Goal: Transaction & Acquisition: Purchase product/service

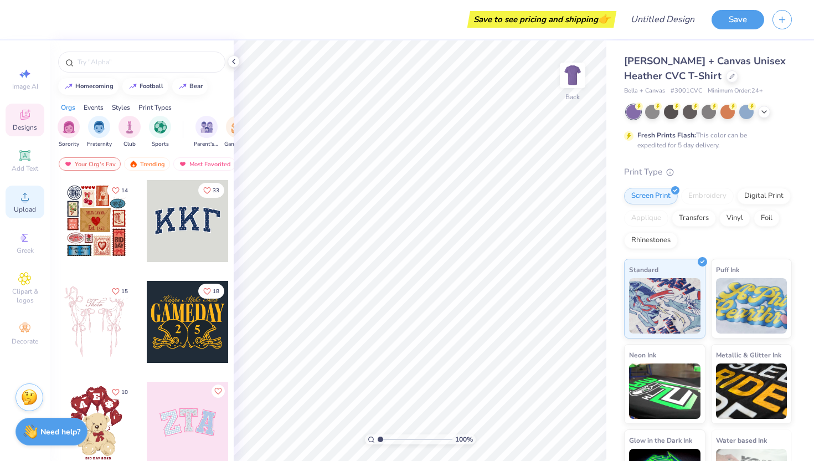
click at [18, 210] on span "Upload" at bounding box center [25, 209] width 22 height 9
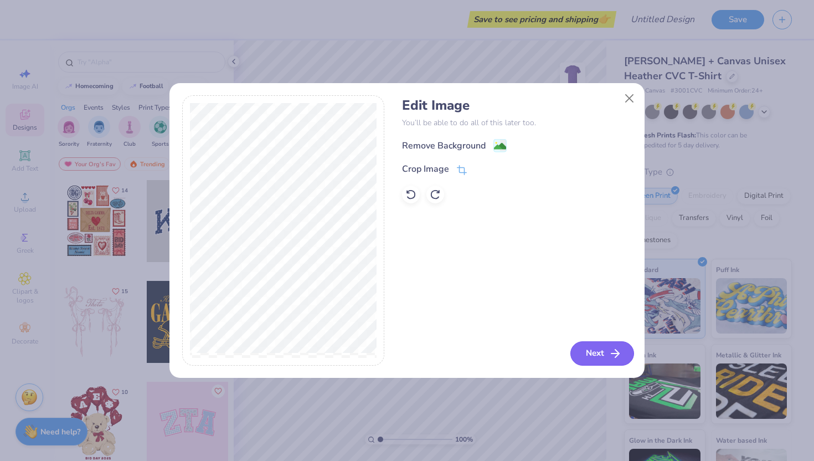
click at [586, 344] on button "Next" at bounding box center [602, 353] width 64 height 24
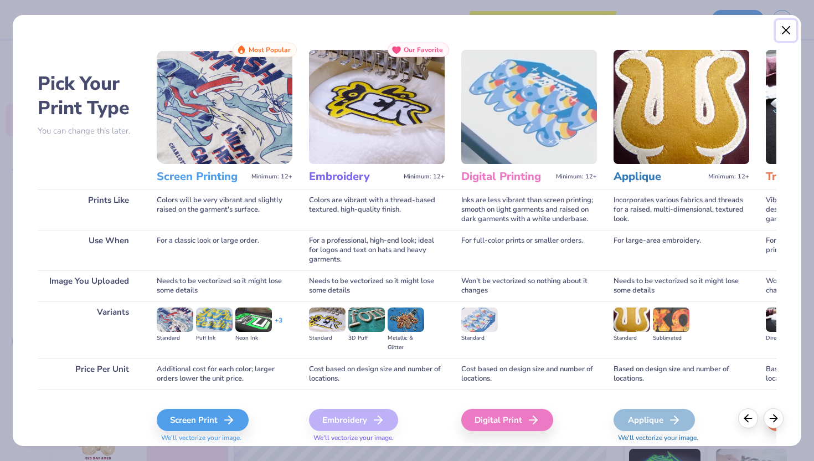
click at [789, 32] on button "Close" at bounding box center [786, 30] width 21 height 21
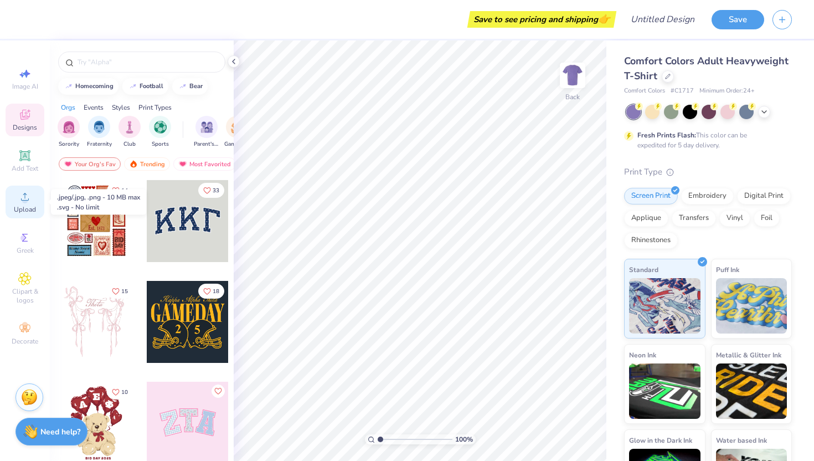
click at [25, 196] on icon at bounding box center [24, 196] width 13 height 13
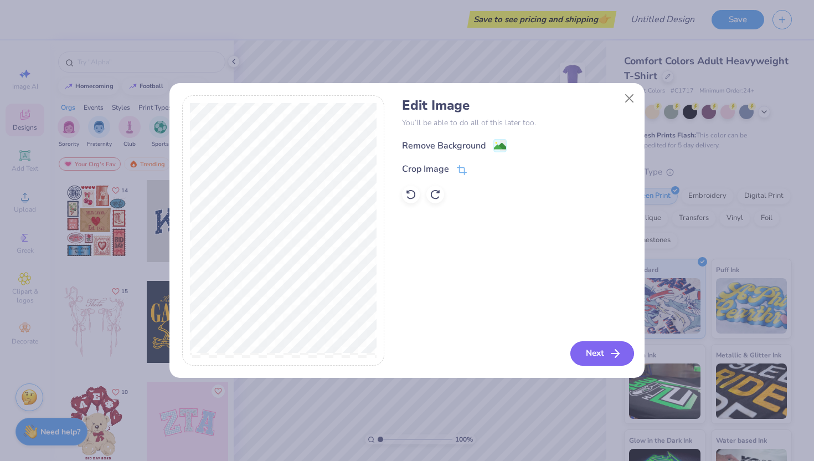
click at [584, 346] on button "Next" at bounding box center [602, 353] width 64 height 24
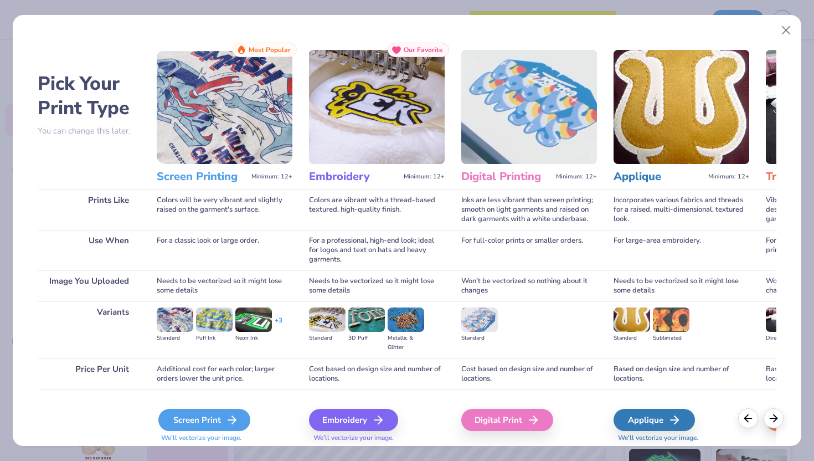
click at [214, 413] on div "Screen Print" at bounding box center [204, 420] width 92 height 22
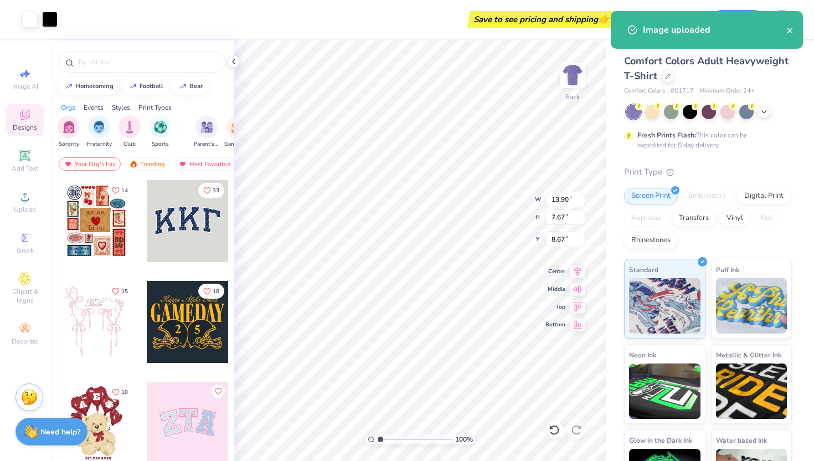
type input "4.83"
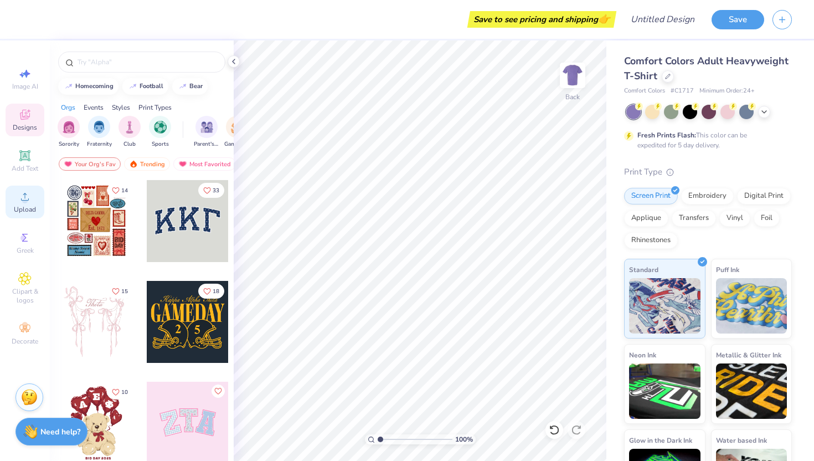
click at [22, 198] on icon at bounding box center [24, 196] width 13 height 13
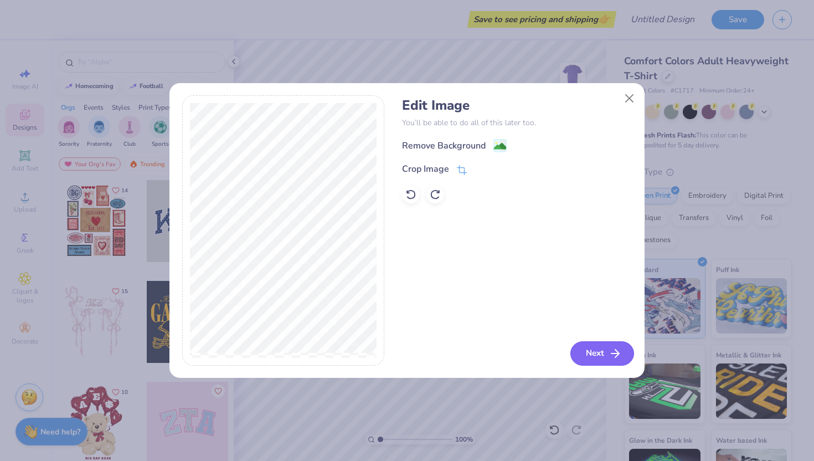
click at [604, 343] on button "Next" at bounding box center [602, 353] width 64 height 24
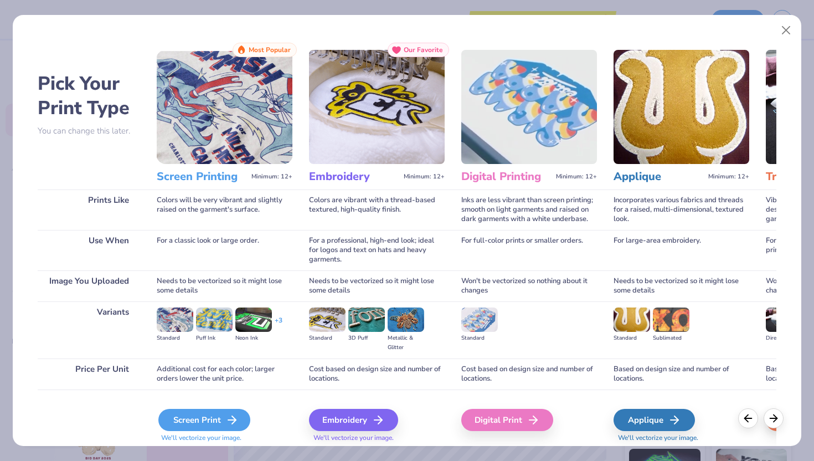
click at [192, 415] on div "Screen Print" at bounding box center [204, 420] width 92 height 22
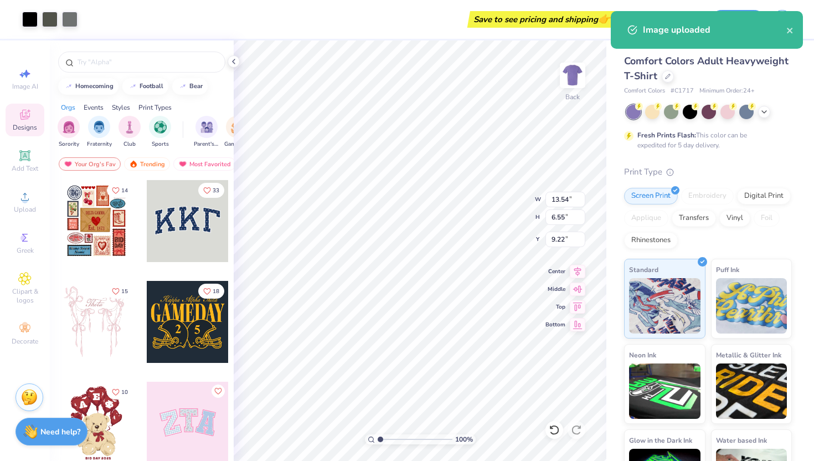
type input "5.58"
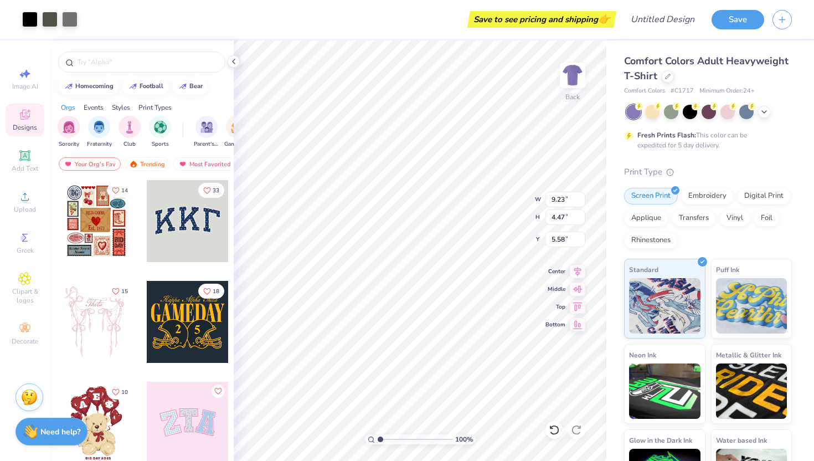
type input "9.23"
type input "4.47"
type input "6.47"
type input "5.01"
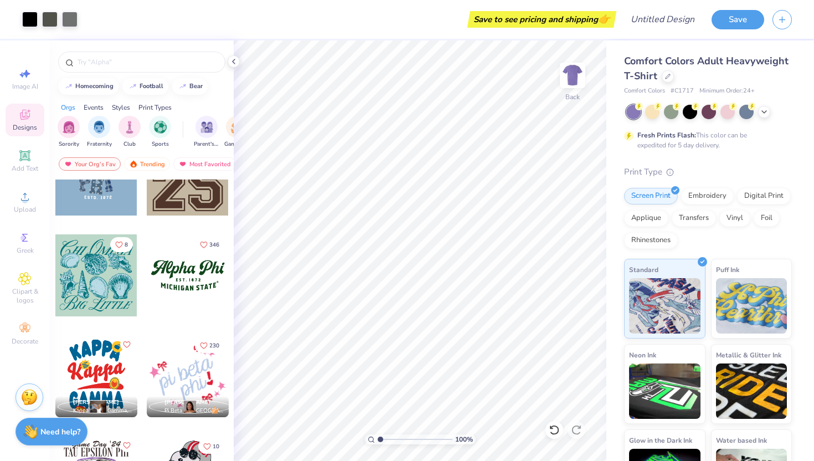
scroll to position [1257, 0]
type input "6.07"
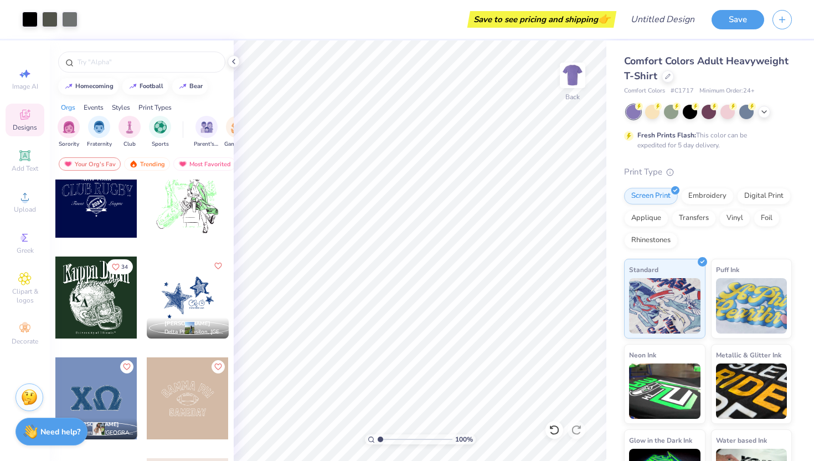
scroll to position [4361, 0]
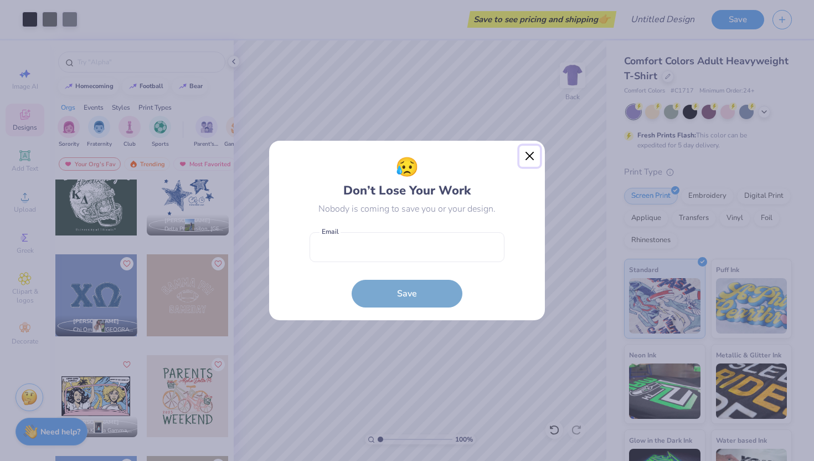
click at [537, 159] on button "Close" at bounding box center [529, 156] width 21 height 21
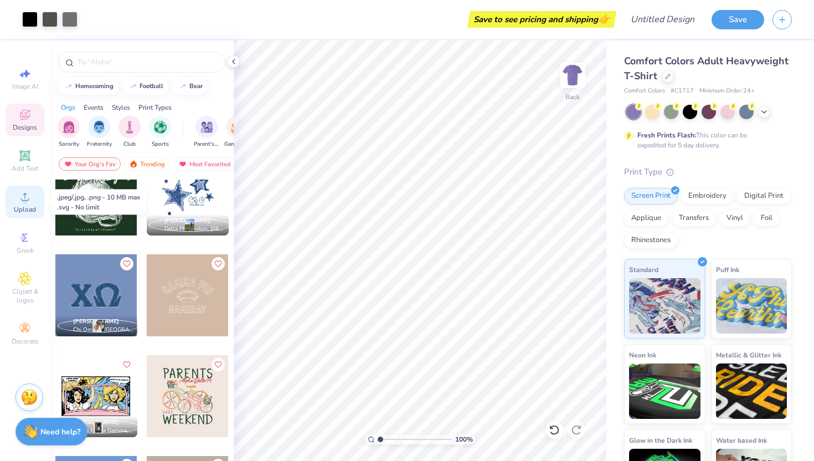
click at [21, 200] on icon at bounding box center [25, 197] width 8 height 8
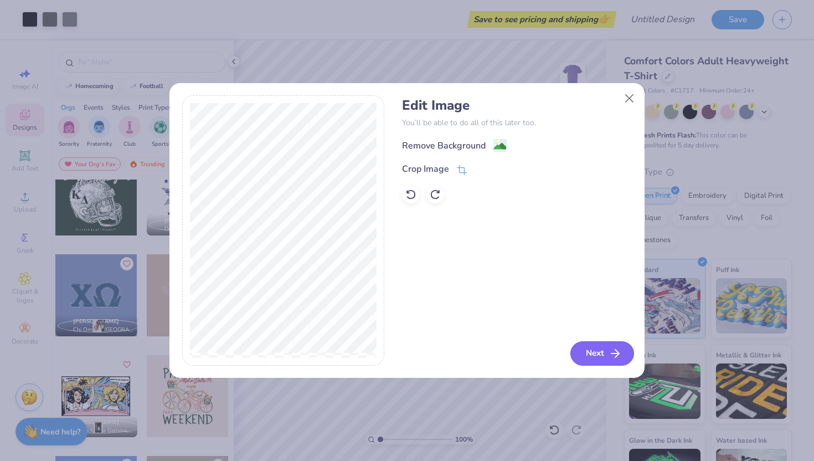
click at [588, 351] on button "Next" at bounding box center [602, 353] width 64 height 24
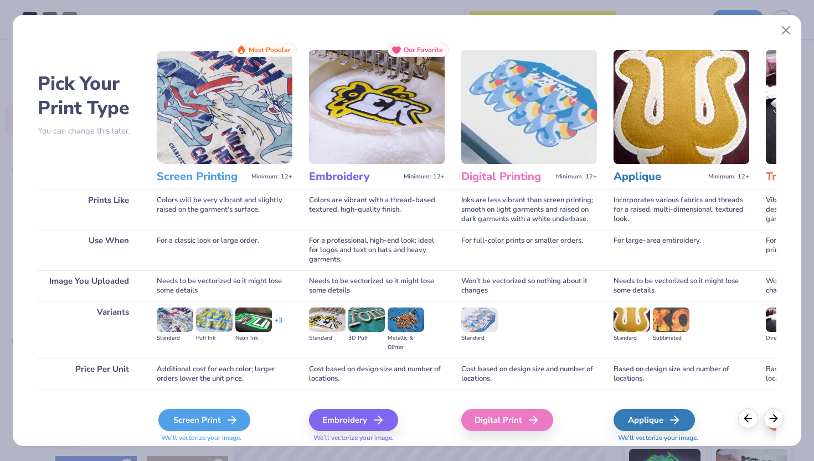
click at [206, 416] on div "Screen Print" at bounding box center [204, 420] width 92 height 22
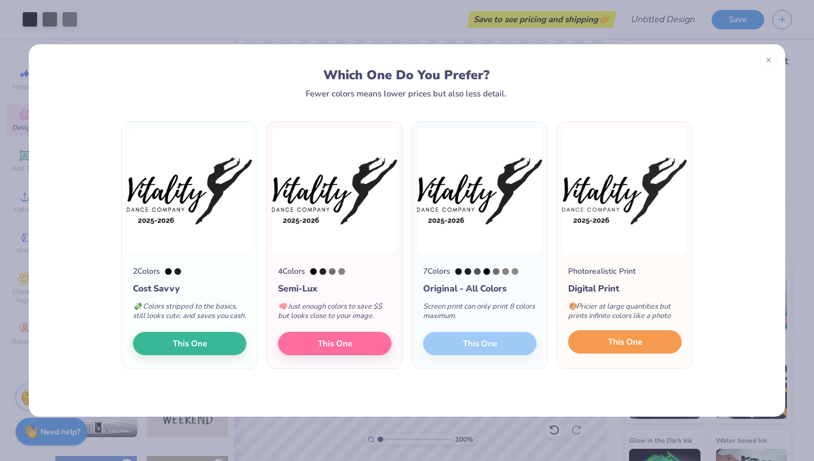
click at [629, 347] on span "This One" at bounding box center [625, 342] width 34 height 13
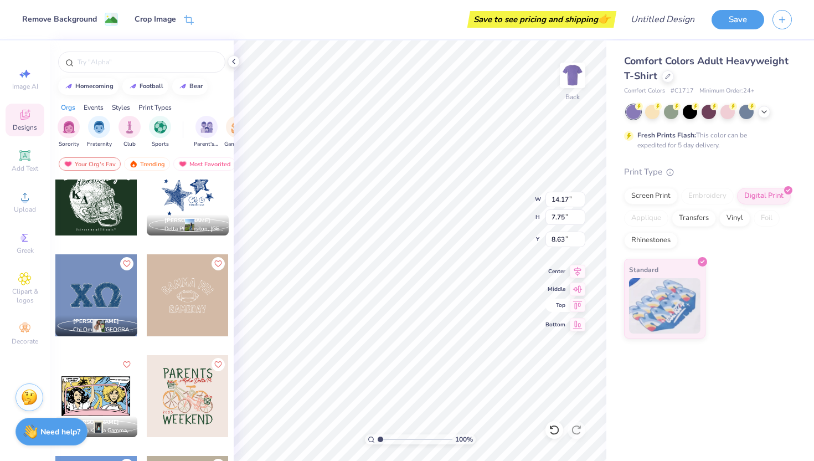
type input "9.23"
type input "4.47"
type input "6.06"
type input "5.38"
click at [620, 392] on div "Comfort Colors Adult Heavyweight T-Shirt Comfort Colors # C1717 Minimum Order: …" at bounding box center [710, 250] width 208 height 420
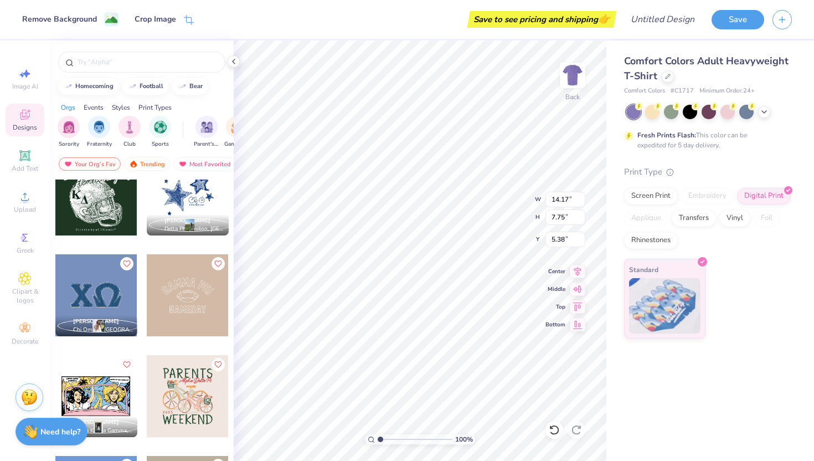
type input "12.42"
type input "6.79"
type input "5.44"
type input "4.55"
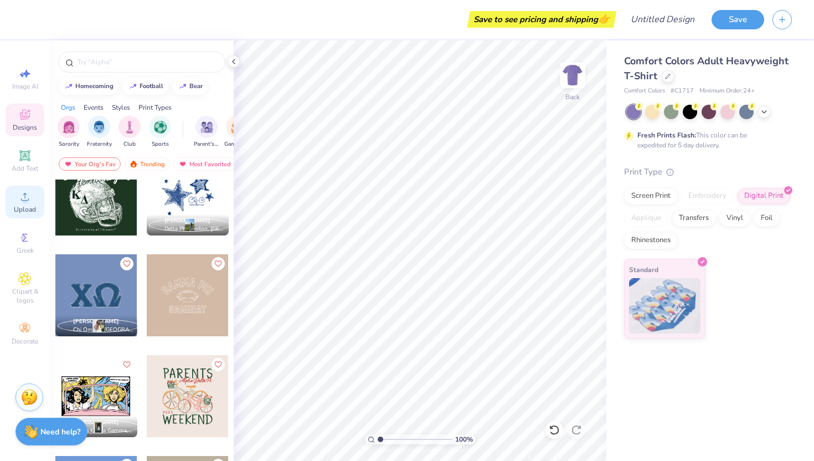
click at [13, 217] on div "Upload" at bounding box center [25, 202] width 39 height 33
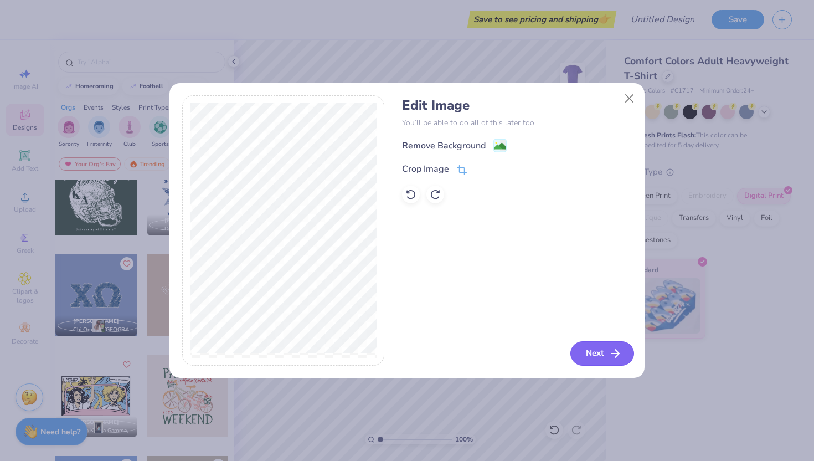
click at [614, 359] on icon "button" at bounding box center [615, 353] width 13 height 13
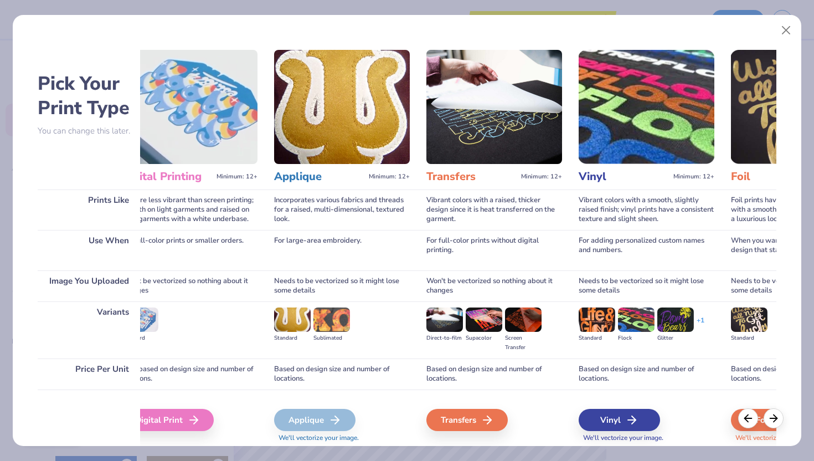
scroll to position [0, 0]
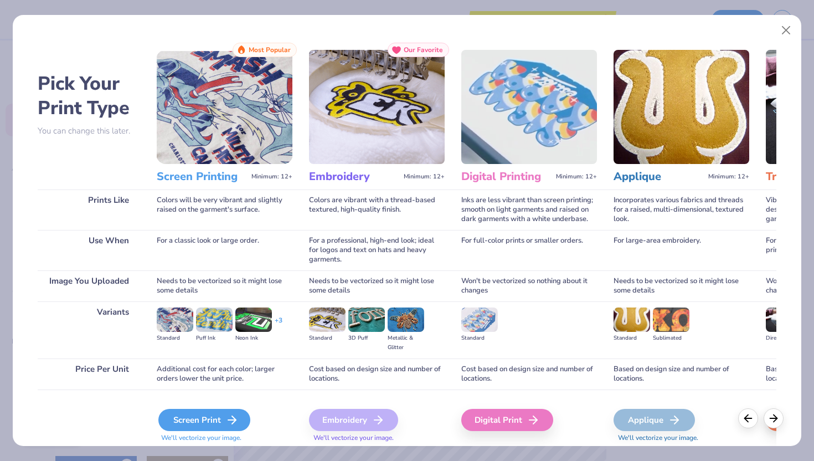
click at [217, 416] on div "Screen Print" at bounding box center [204, 420] width 92 height 22
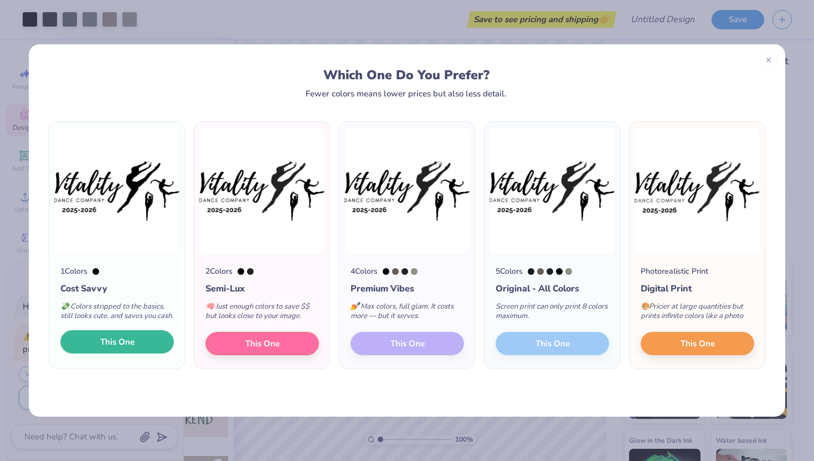
click at [136, 353] on button "This One" at bounding box center [117, 341] width 114 height 23
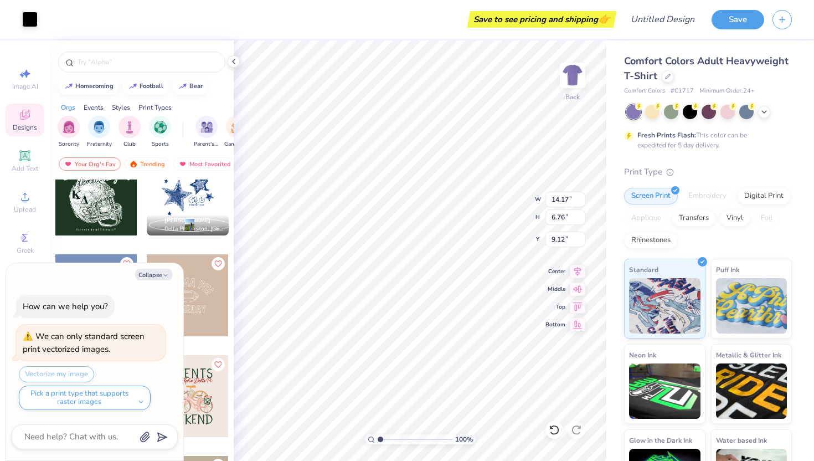
type textarea "x"
type input "12.35"
type input "6.67"
type input "4.61"
type textarea "x"
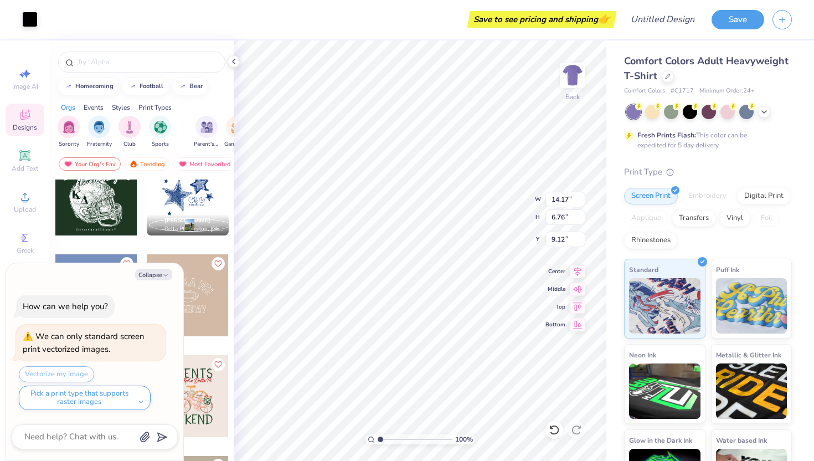
type input "12.44"
type input "5.93"
type textarea "x"
type input "6.57"
type textarea "x"
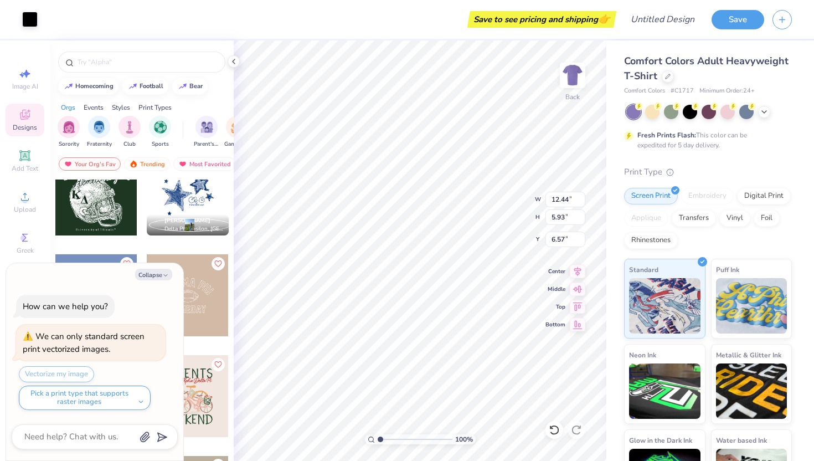
type input "5.23"
type textarea "x"
type input "5.42"
type textarea "x"
type input "5.63"
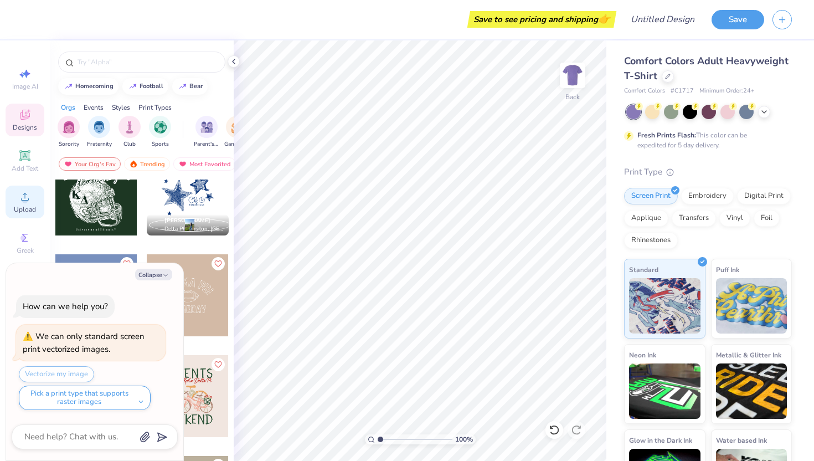
click at [9, 191] on div "Upload" at bounding box center [25, 202] width 39 height 33
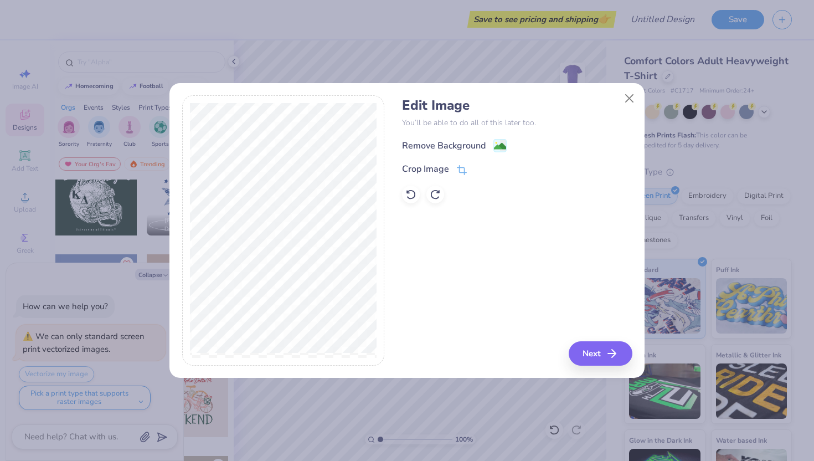
click at [603, 367] on div "Edit Image You’ll be able to do all of this later too. Remove Background Crop I…" at bounding box center [406, 236] width 475 height 282
click at [603, 353] on button "Next" at bounding box center [602, 353] width 64 height 24
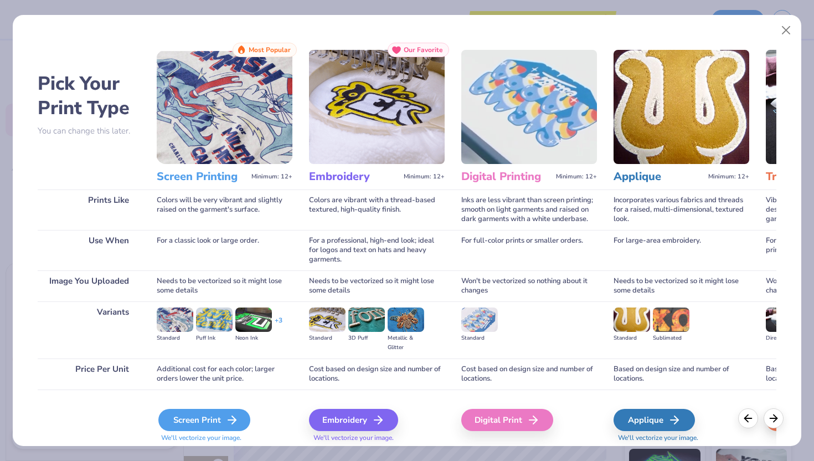
click at [207, 413] on div "Screen Print" at bounding box center [204, 420] width 92 height 22
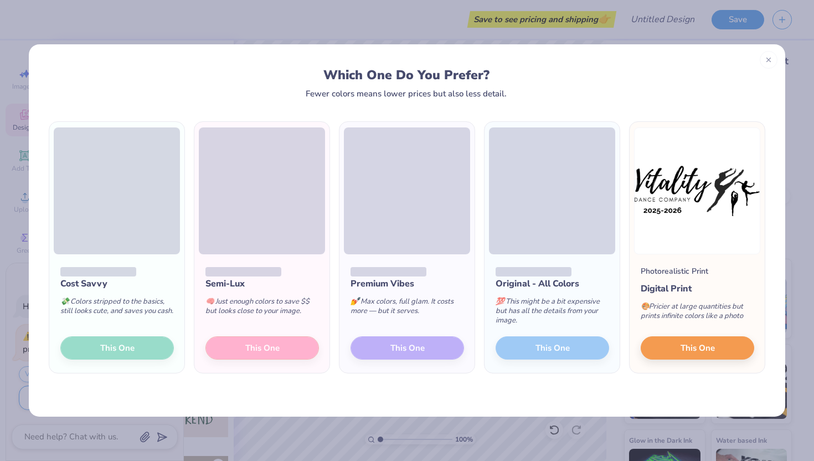
click at [137, 342] on div "Cost Savvy 💸 Colors stripped to the basics, still looks cute, and saves you cas…" at bounding box center [116, 313] width 135 height 119
click at [137, 346] on div "Cost Savvy 💸 Colors stripped to the basics, still looks cute, and saves you cas…" at bounding box center [116, 313] width 135 height 119
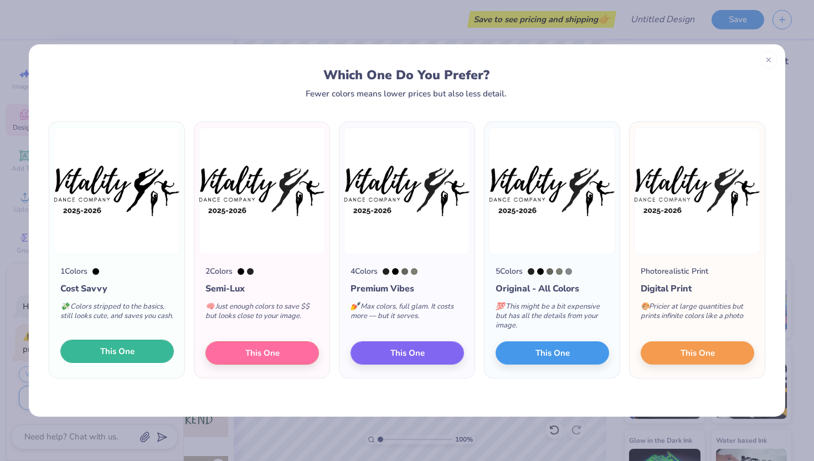
click at [129, 346] on span "This One" at bounding box center [117, 351] width 34 height 13
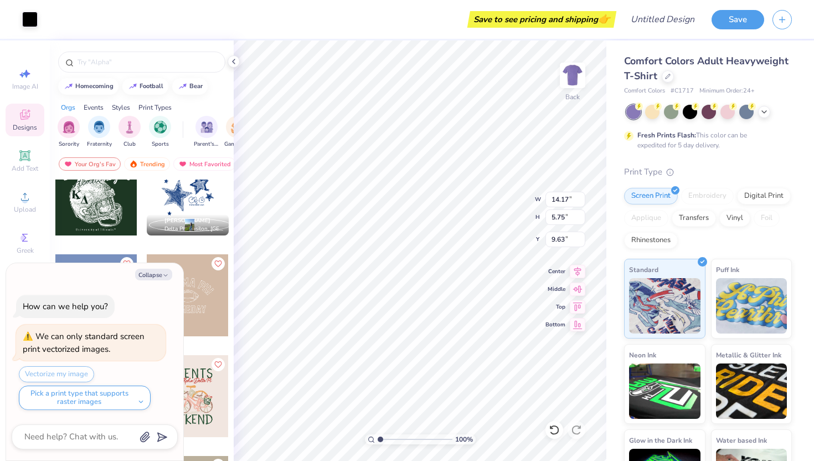
type textarea "x"
type input "5.95"
type textarea "x"
type input "13.37"
type input "5.42"
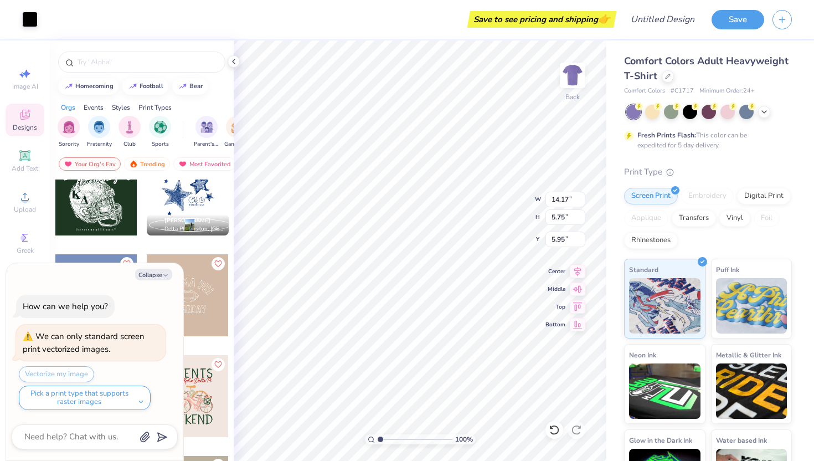
type input "5.96"
type textarea "x"
type input "11.94"
type input "4.84"
type textarea "x"
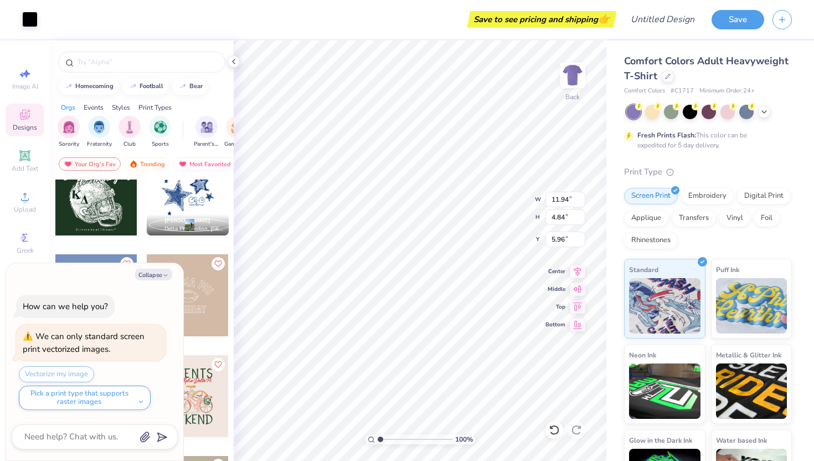
type input "5.99"
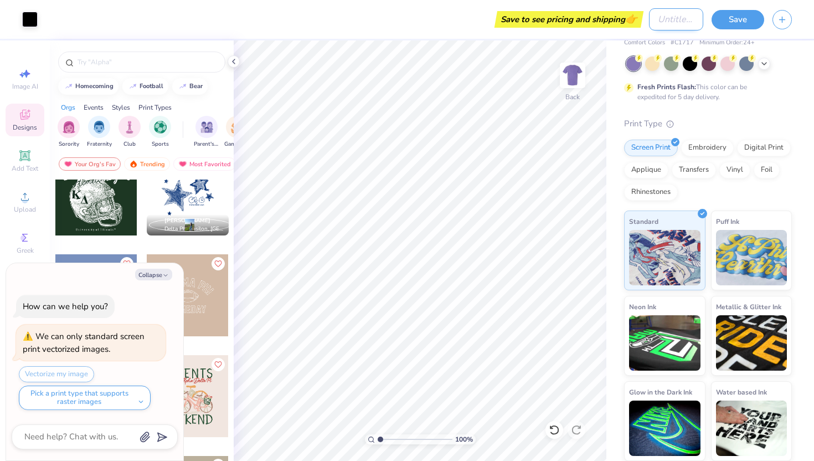
click at [670, 21] on input "Design Title" at bounding box center [676, 19] width 54 height 22
click at [731, 16] on button "Save" at bounding box center [738, 17] width 53 height 19
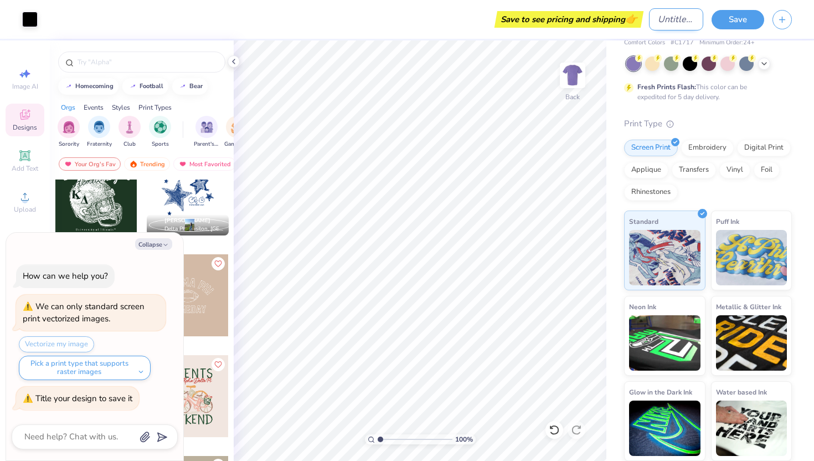
type textarea "x"
click at [663, 19] on input "Design Title" at bounding box center [676, 19] width 54 height 22
type input "V"
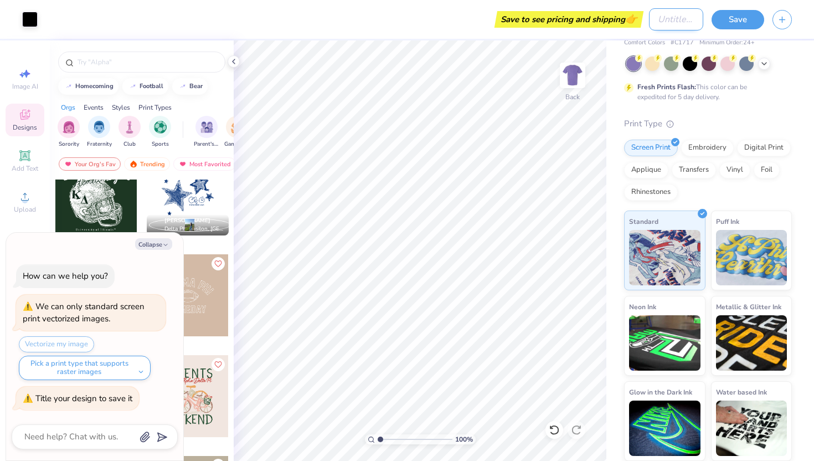
type textarea "x"
type input "Vi"
type textarea "x"
type input "Vit"
type textarea "x"
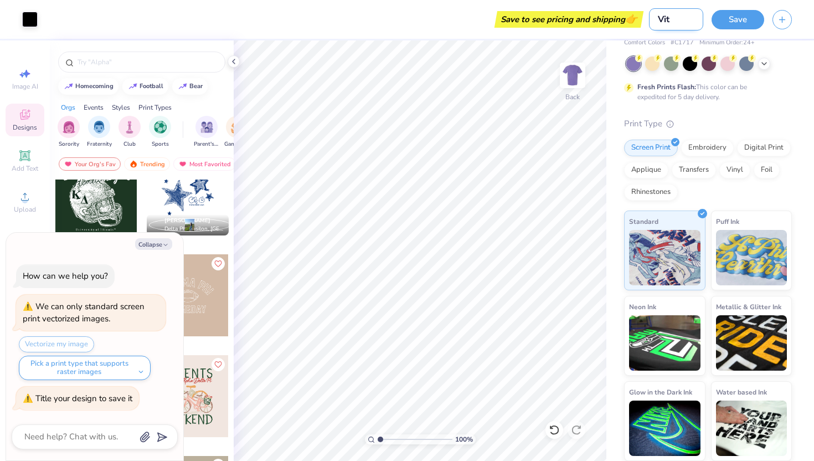
type input "Vita"
type textarea "x"
type input "Vital"
type textarea "x"
type input "Vitali"
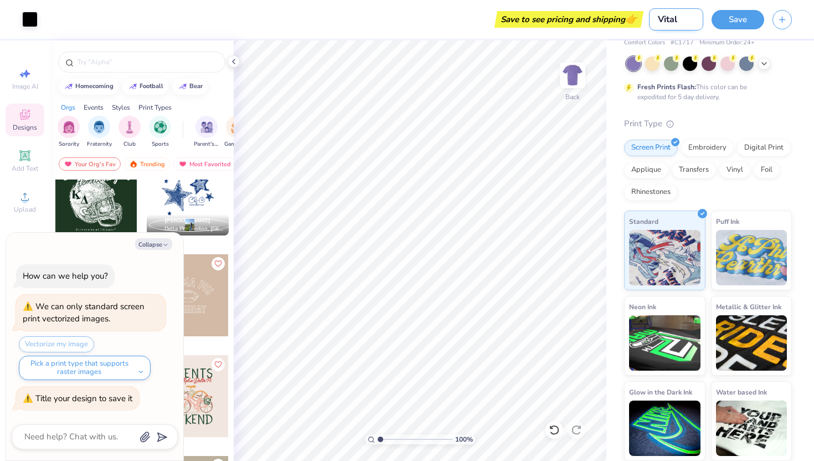
type textarea "x"
type input "Vitalit"
type textarea "x"
type input "Vitality"
type textarea "x"
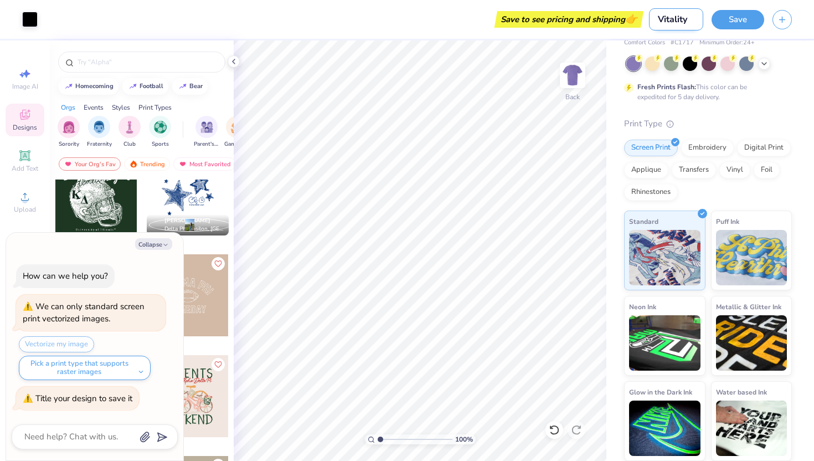
type input "Vitality"
type textarea "x"
type input "Vitality 1"
type textarea "x"
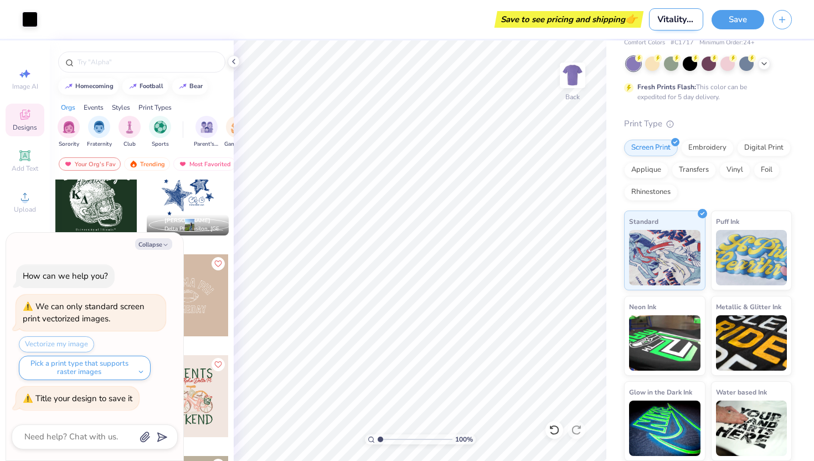
type input "Vitality 1"
click at [740, 25] on button "Save" at bounding box center [738, 17] width 53 height 19
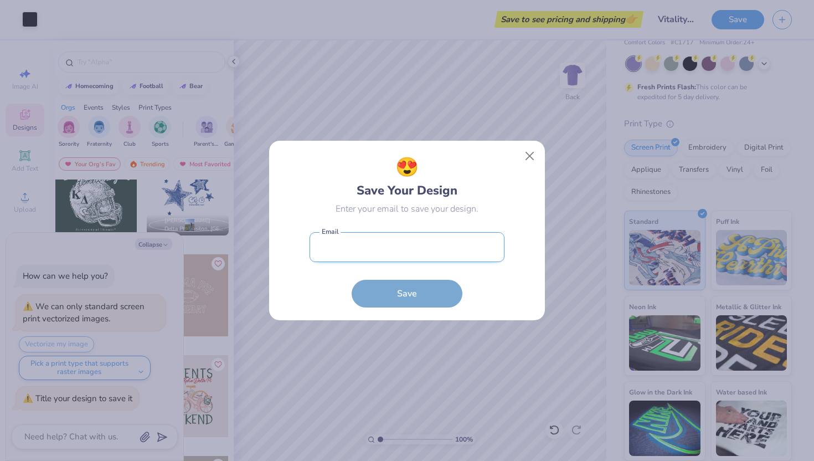
click at [424, 241] on input "email" at bounding box center [407, 247] width 195 height 30
type input "[EMAIL_ADDRESS][PERSON_NAME][DOMAIN_NAME]"
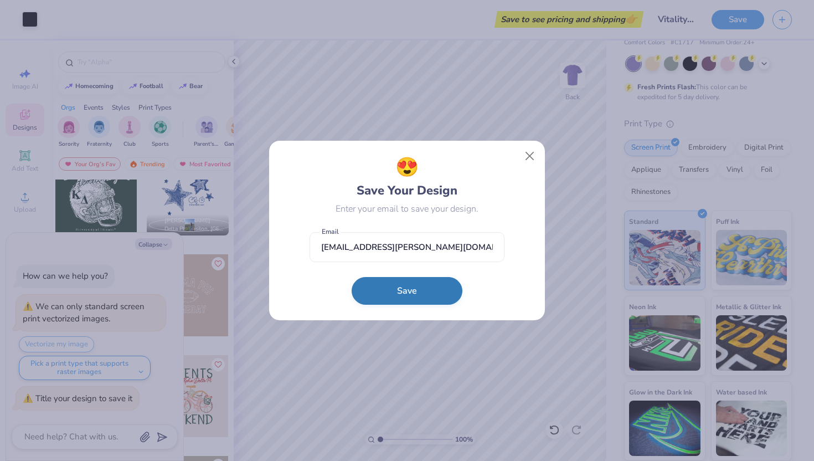
click at [390, 285] on button "Save" at bounding box center [407, 291] width 111 height 28
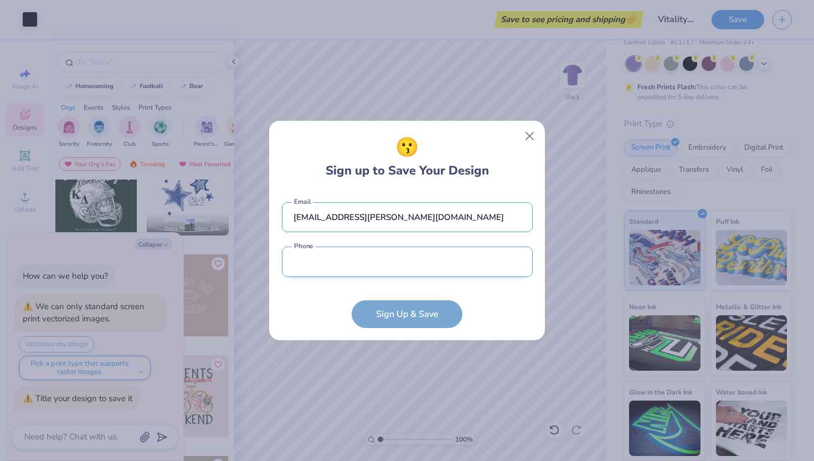
click at [365, 264] on input "tel" at bounding box center [407, 261] width 251 height 30
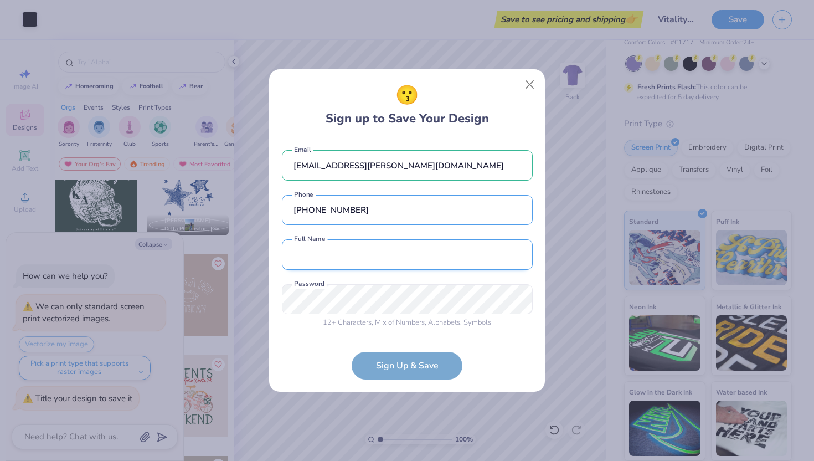
type input "[PHONE_NUMBER]"
click at [347, 261] on input "text" at bounding box center [407, 254] width 251 height 30
type input "a"
type input "[PERSON_NAME]"
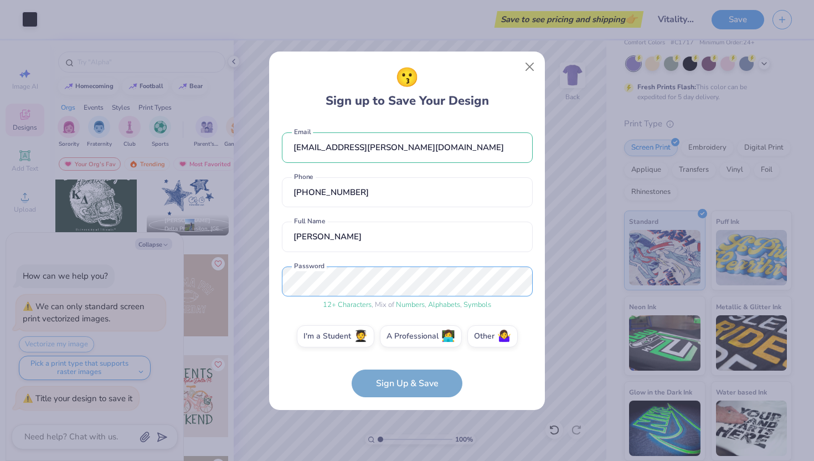
scroll to position [6, 0]
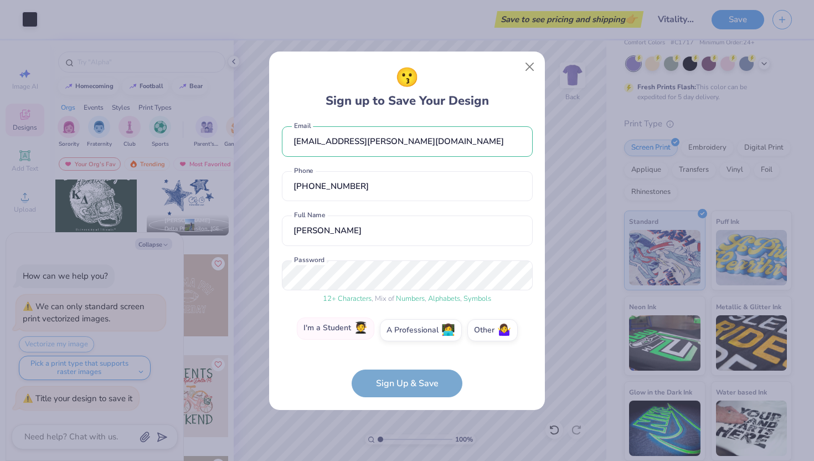
click at [347, 334] on label "I'm a Student 🧑‍🎓" at bounding box center [336, 328] width 78 height 22
click at [404, 335] on input "I'm a Student 🧑‍🎓" at bounding box center [407, 338] width 7 height 7
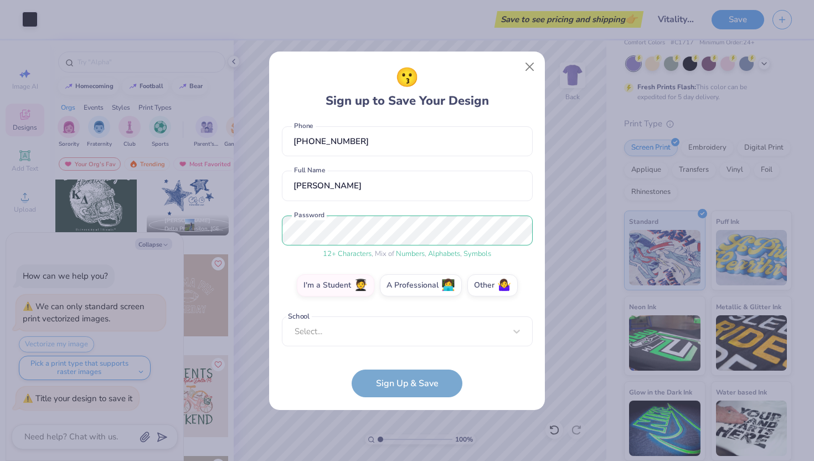
scroll to position [45, 0]
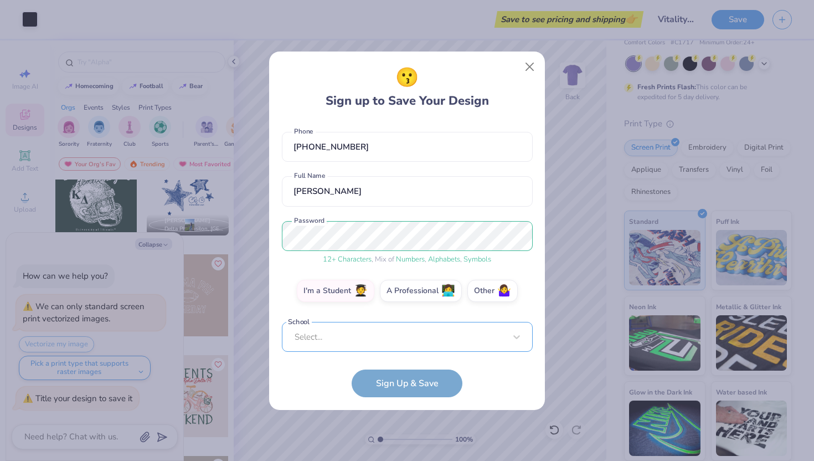
click at [362, 336] on div "Select..." at bounding box center [407, 337] width 251 height 30
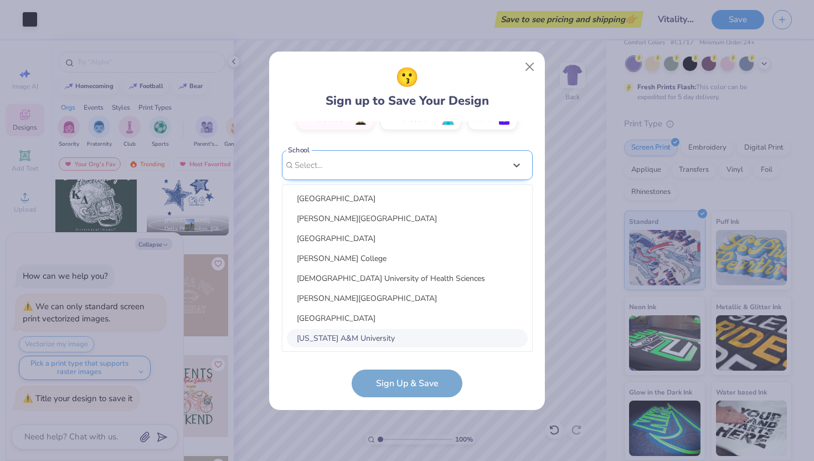
type input "a"
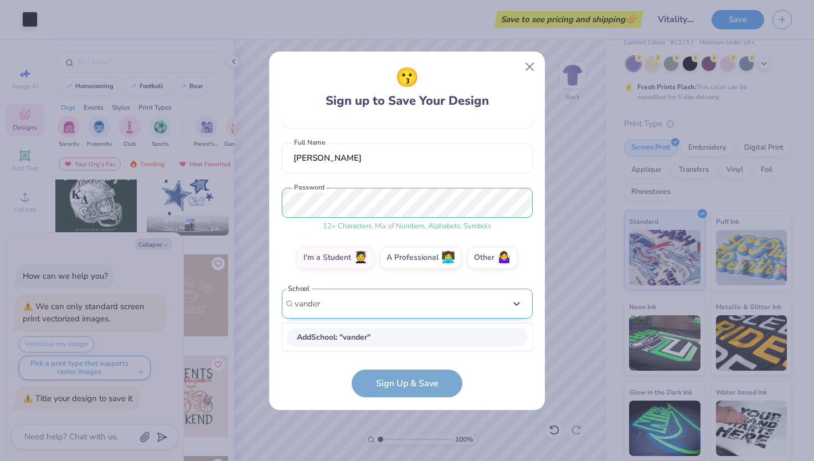
scroll to position [78, 0]
click at [348, 334] on div "[GEOGRAPHIC_DATA]" at bounding box center [407, 337] width 241 height 18
type input "vander"
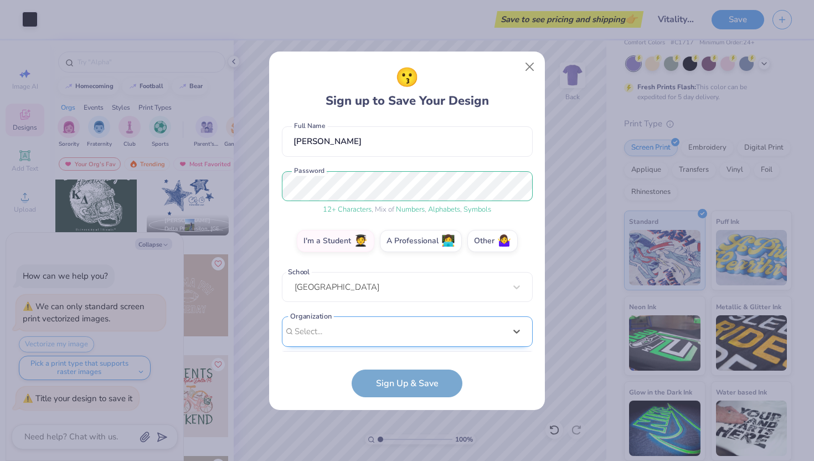
click at [373, 334] on div "option focused, 8 of 15. 15 results available. Use Up and Down to choose option…" at bounding box center [407, 417] width 251 height 202
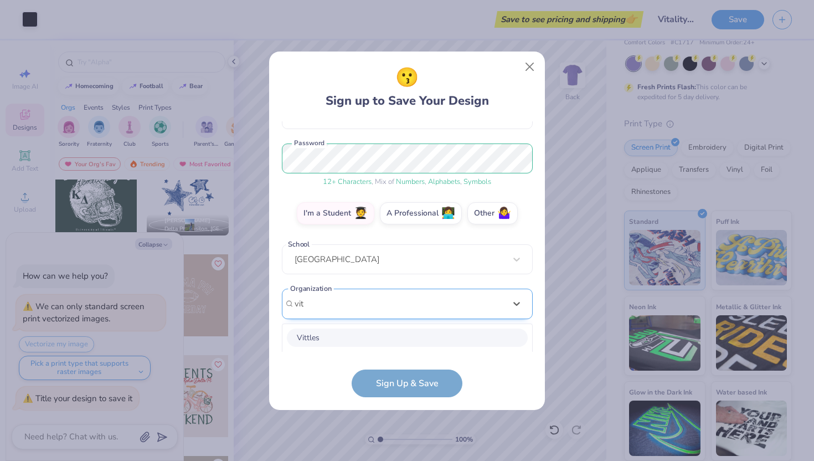
scroll to position [261, 0]
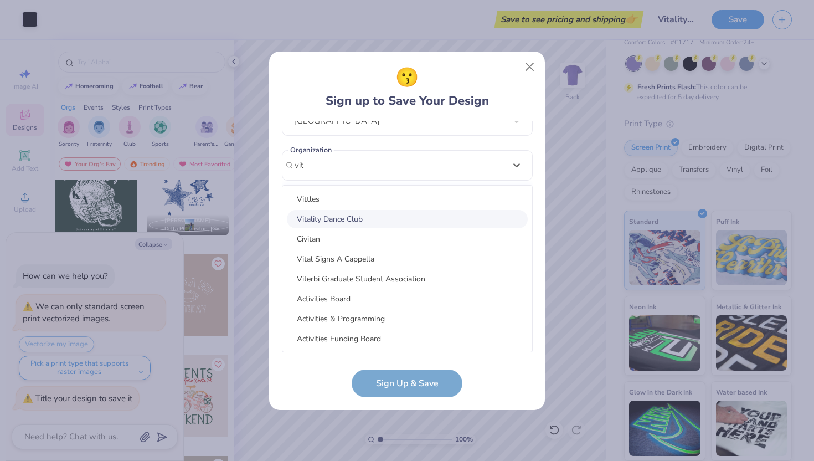
click at [387, 213] on div "Vitality Dance Club" at bounding box center [407, 219] width 241 height 18
type input "vit"
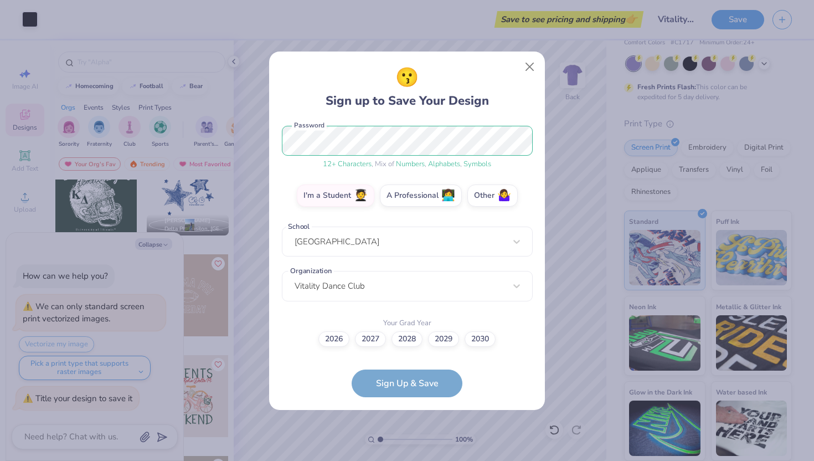
click at [384, 384] on form "[EMAIL_ADDRESS][PERSON_NAME][DOMAIN_NAME] Email [PHONE_NUMBER] Phone [PERSON_NA…" at bounding box center [407, 259] width 251 height 276
click at [377, 336] on label "2027" at bounding box center [370, 338] width 31 height 16
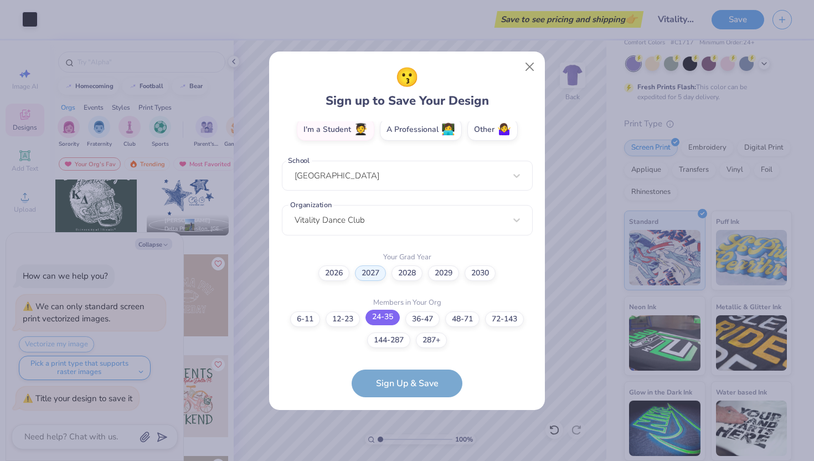
click at [381, 321] on label "24-35" at bounding box center [383, 318] width 34 height 16
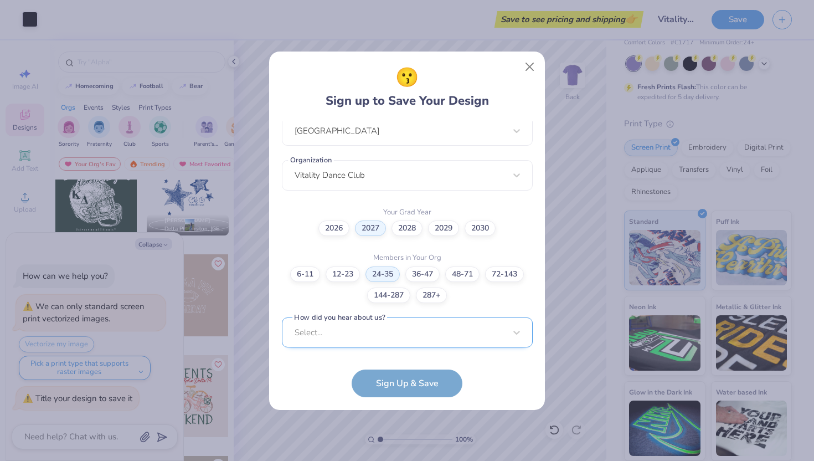
scroll to position [418, 0]
click at [383, 332] on div "Select..." at bounding box center [407, 331] width 251 height 30
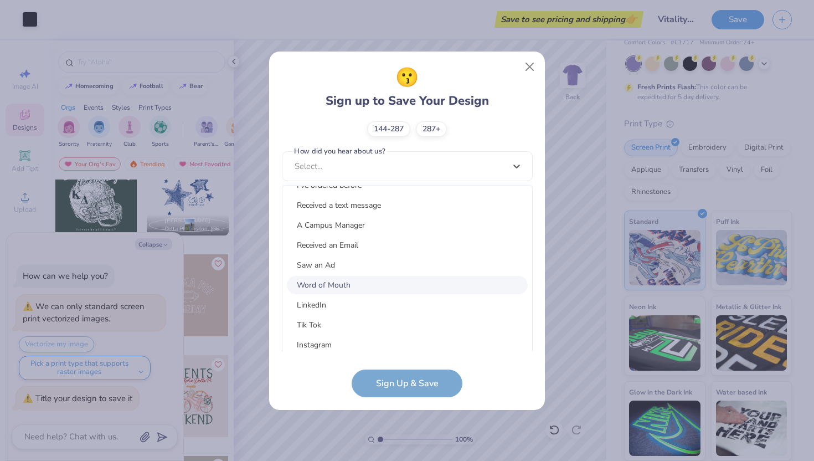
scroll to position [53, 0]
click at [375, 281] on div "Word of Mouth" at bounding box center [407, 286] width 241 height 18
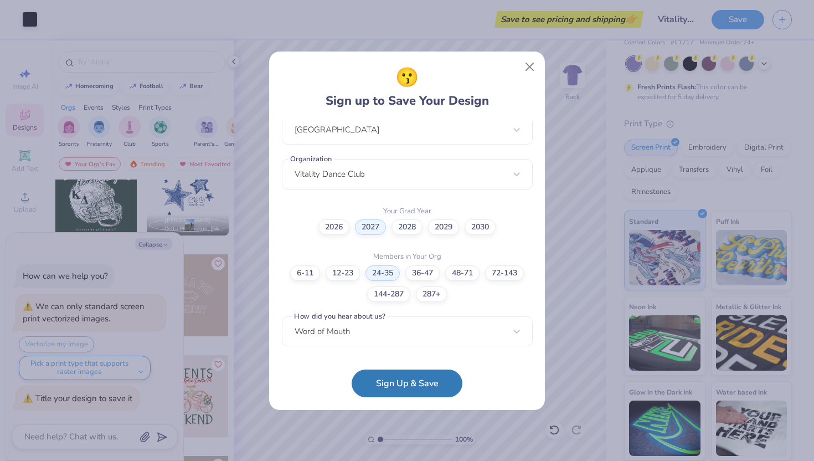
scroll to position [251, 0]
click at [375, 379] on button "Sign Up & Save" at bounding box center [407, 381] width 111 height 28
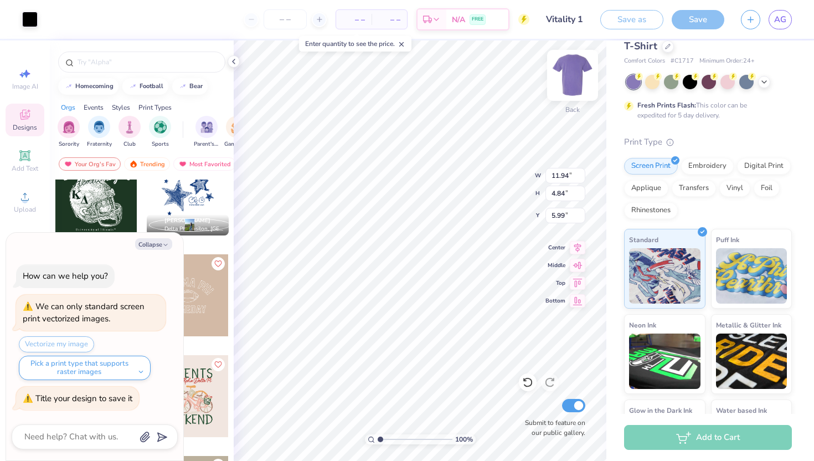
scroll to position [66, 0]
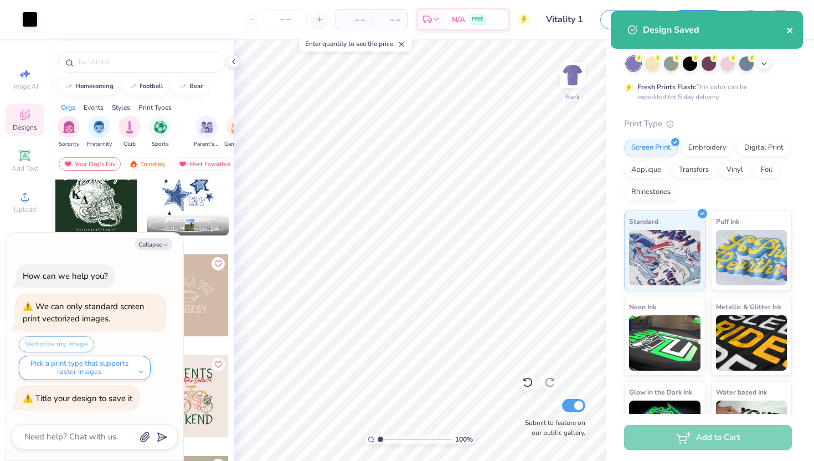
click at [789, 29] on icon "close" at bounding box center [790, 31] width 6 height 6
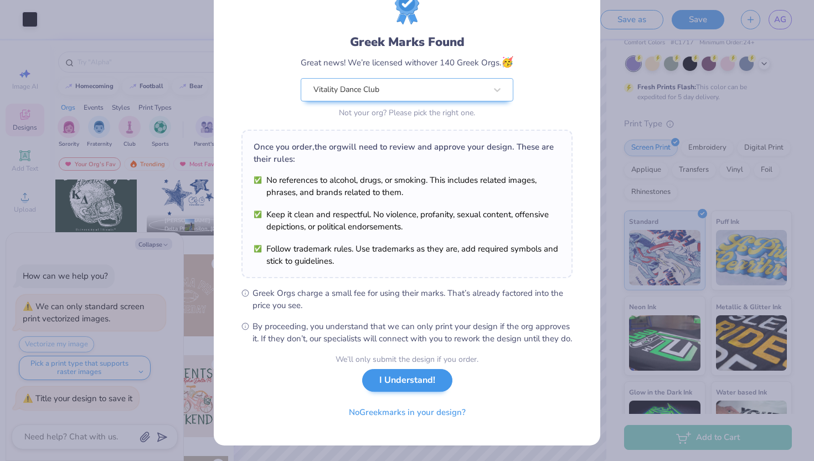
scroll to position [58, 0]
click at [397, 384] on button "I Understand!" at bounding box center [407, 380] width 90 height 23
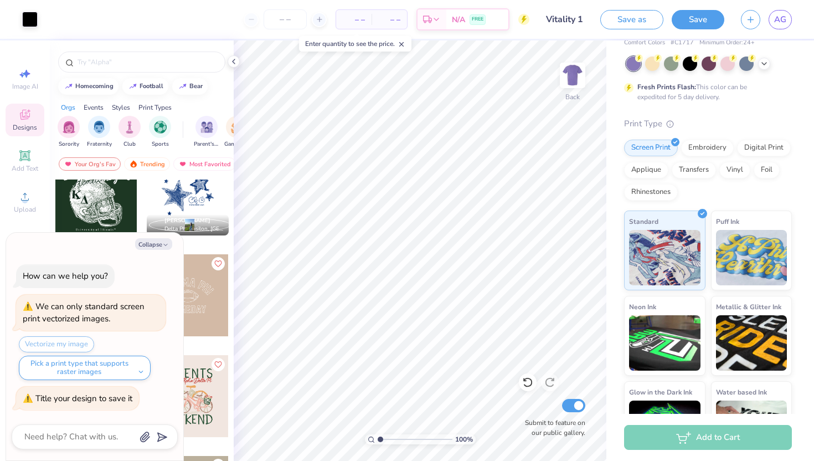
scroll to position [0, 0]
click at [704, 19] on button "Save" at bounding box center [698, 17] width 53 height 19
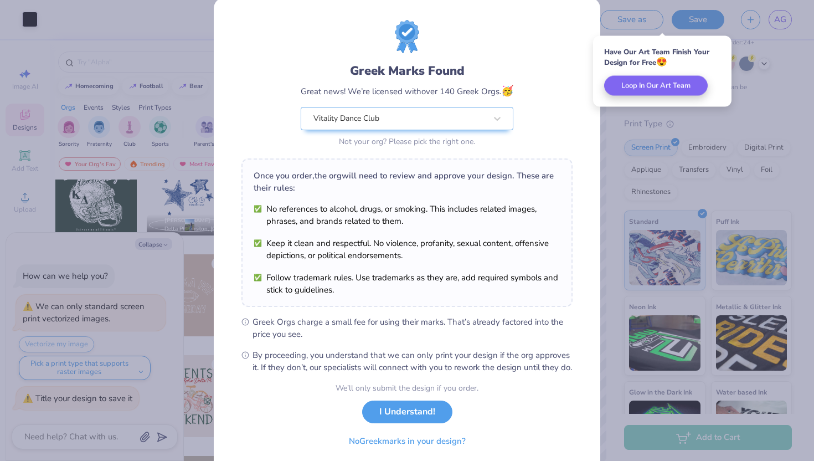
scroll to position [7, 0]
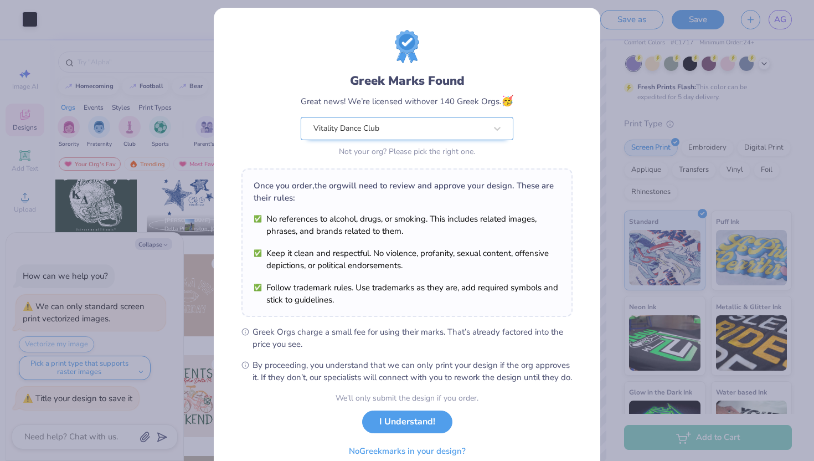
click at [442, 124] on div "Vitality Dance Club" at bounding box center [407, 128] width 213 height 23
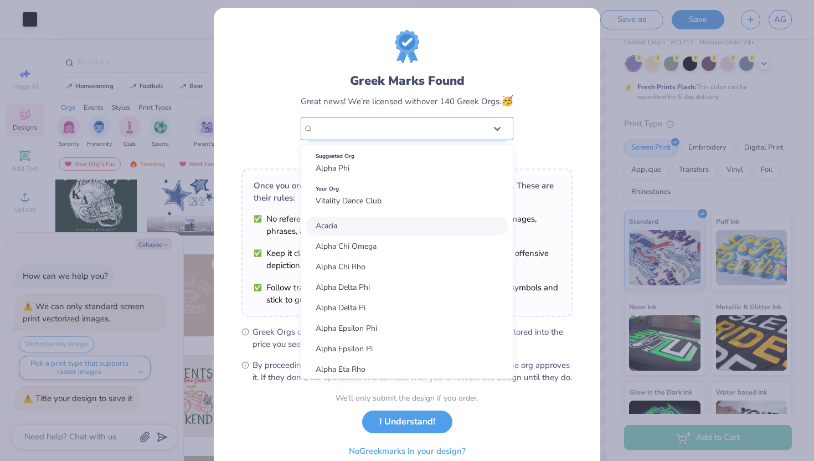
scroll to position [0, 0]
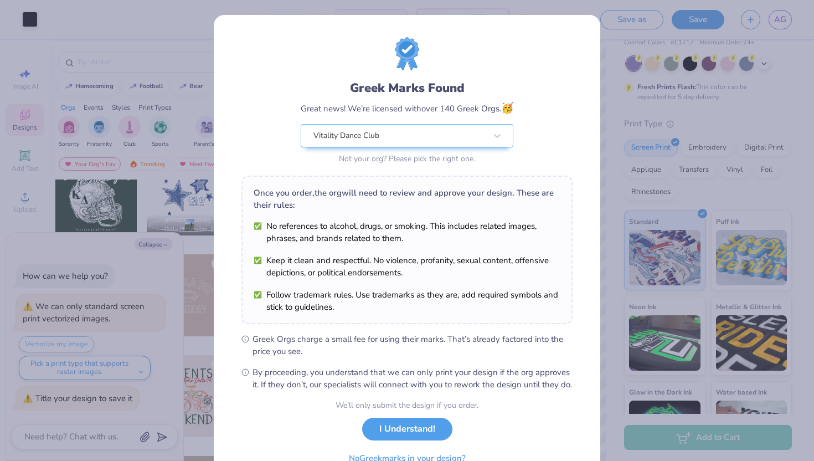
click at [470, 75] on div "Greek Marks Found Great news! We’re licensed with over 140 Greek Orgs. 🥳 Vitali…" at bounding box center [406, 102] width 331 height 130
click at [389, 435] on button "I Understand!" at bounding box center [407, 426] width 90 height 23
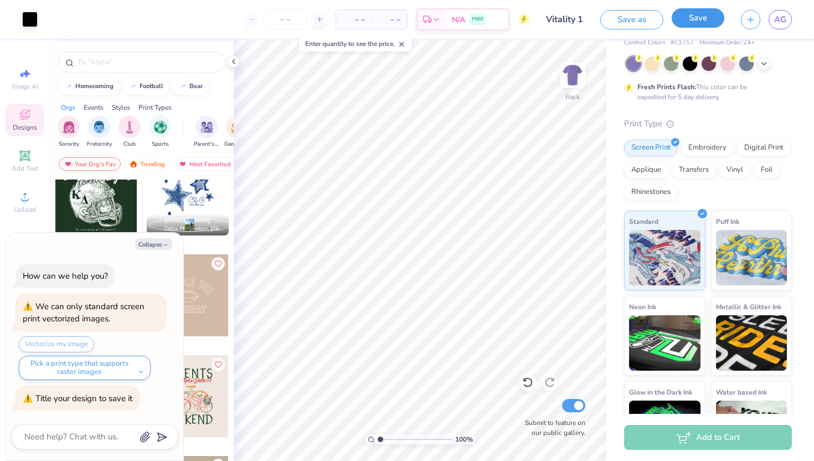
click at [691, 25] on button "Save" at bounding box center [698, 17] width 53 height 19
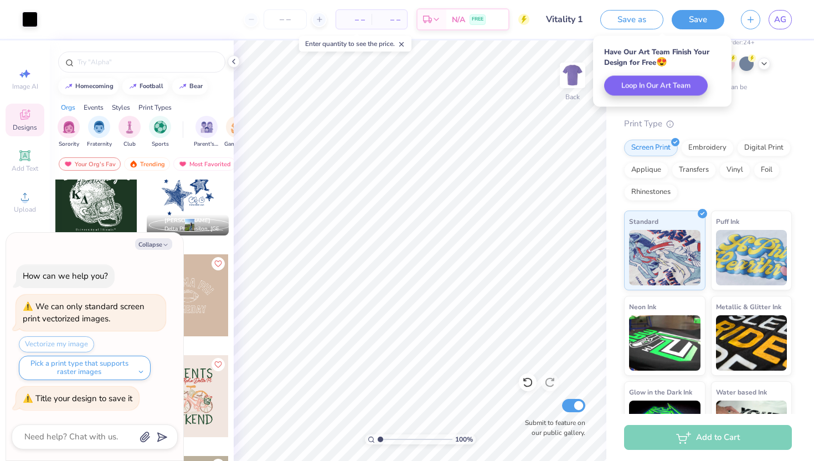
type textarea "x"
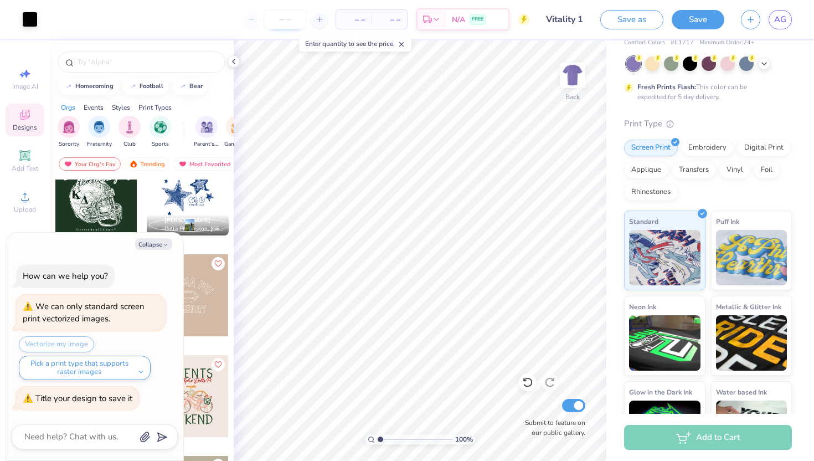
click at [284, 21] on input "number" at bounding box center [285, 19] width 43 height 20
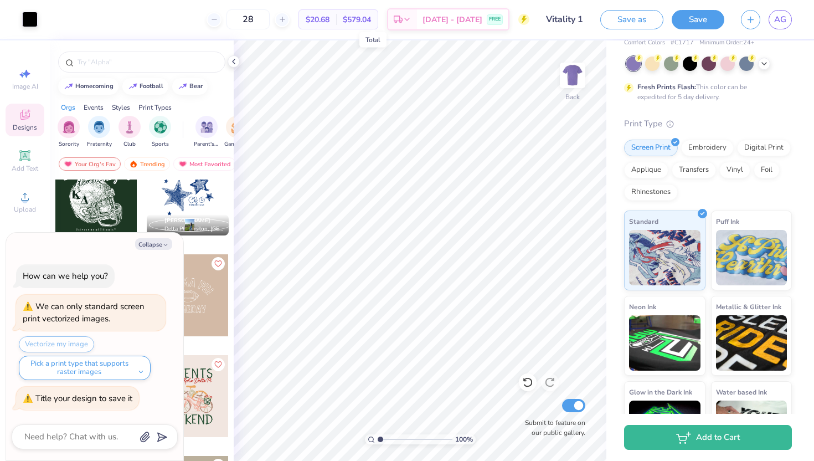
click at [371, 17] on span "$579.04" at bounding box center [357, 20] width 28 height 12
drag, startPoint x: 341, startPoint y: 21, endPoint x: 298, endPoint y: 21, distance: 42.1
click at [298, 21] on div "28 $20.68 Per Item $579.04 Total Est. Delivery [DATE] - [DATE] FREE" at bounding box center [287, 19] width 483 height 39
click at [222, 24] on div at bounding box center [214, 19] width 15 height 15
click at [284, 19] on line at bounding box center [282, 19] width 4 height 0
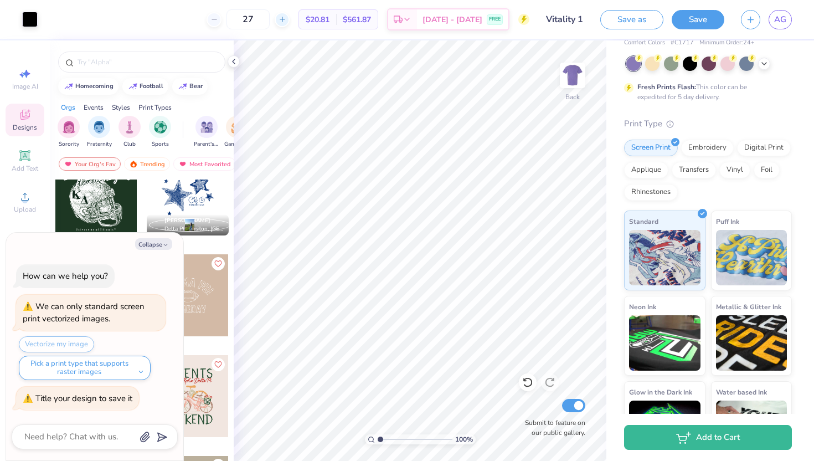
type input "28"
type textarea "x"
type input "6.00"
